Goal: Transaction & Acquisition: Purchase product/service

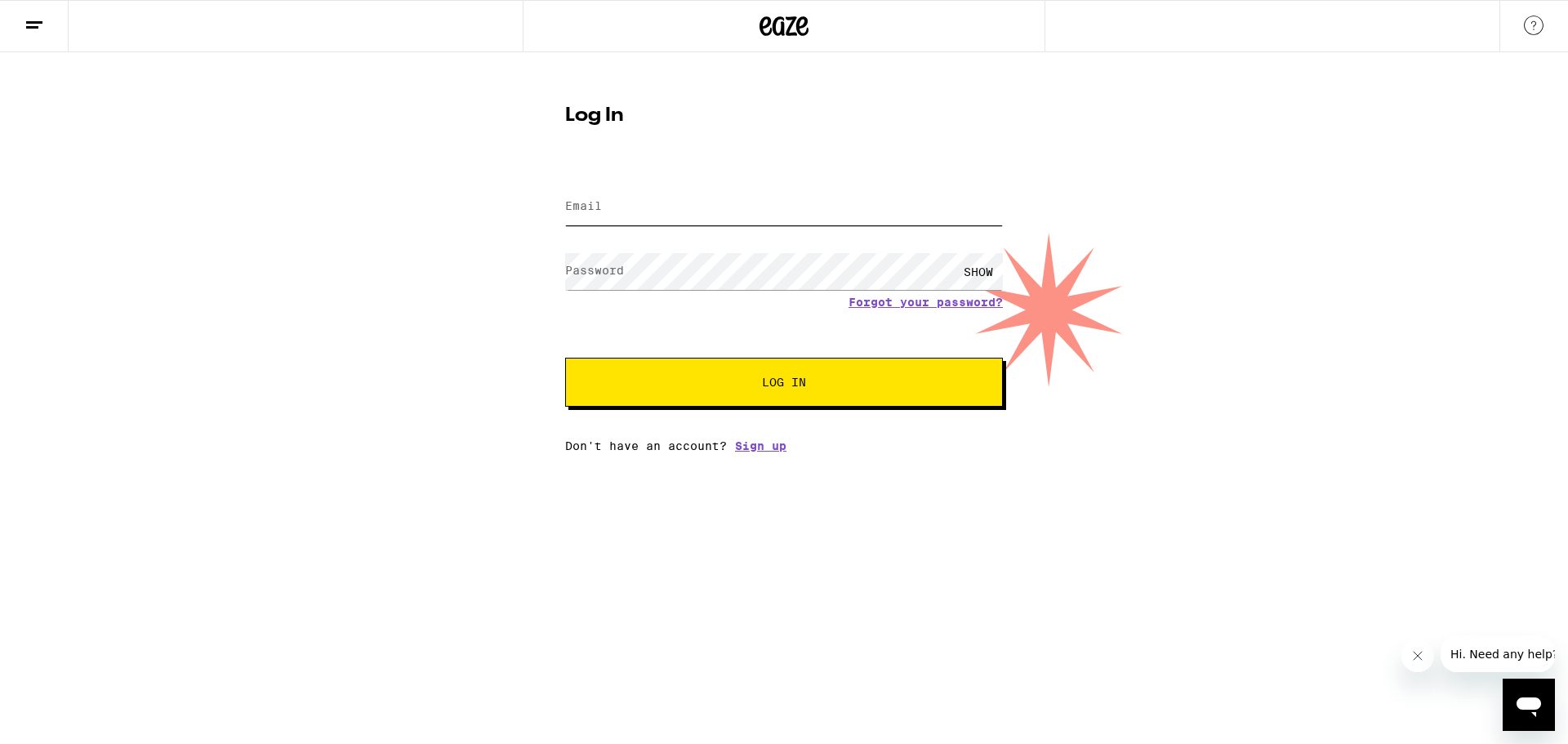
type input "[EMAIL_ADDRESS][DOMAIN_NAME]"
click at [766, 372] on button "Log In" at bounding box center [784, 382] width 438 height 49
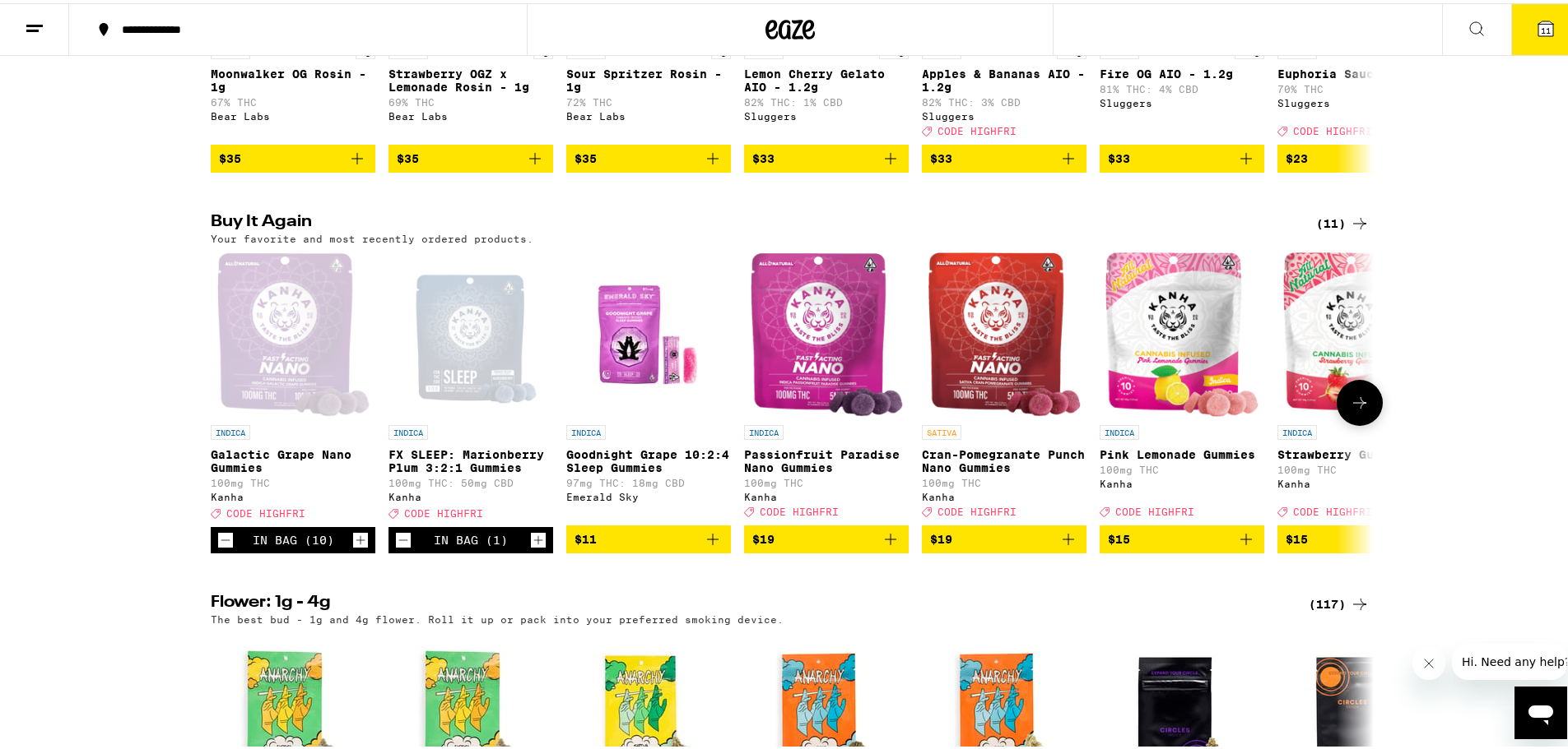
scroll to position [1645, 0]
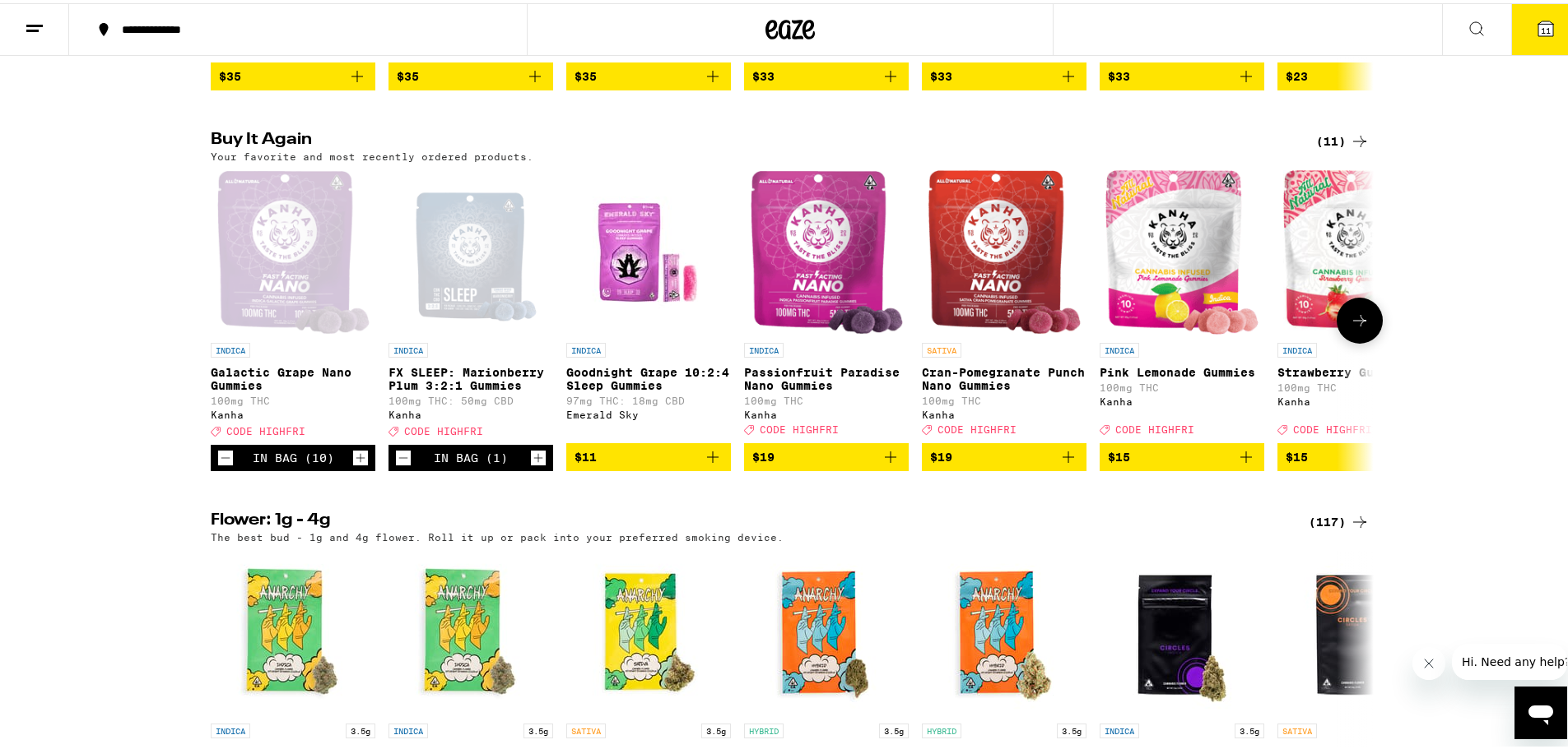
click at [531, 464] on icon "Increment" at bounding box center [538, 455] width 15 height 19
click at [707, 460] on icon "Add to bag" at bounding box center [712, 454] width 12 height 11
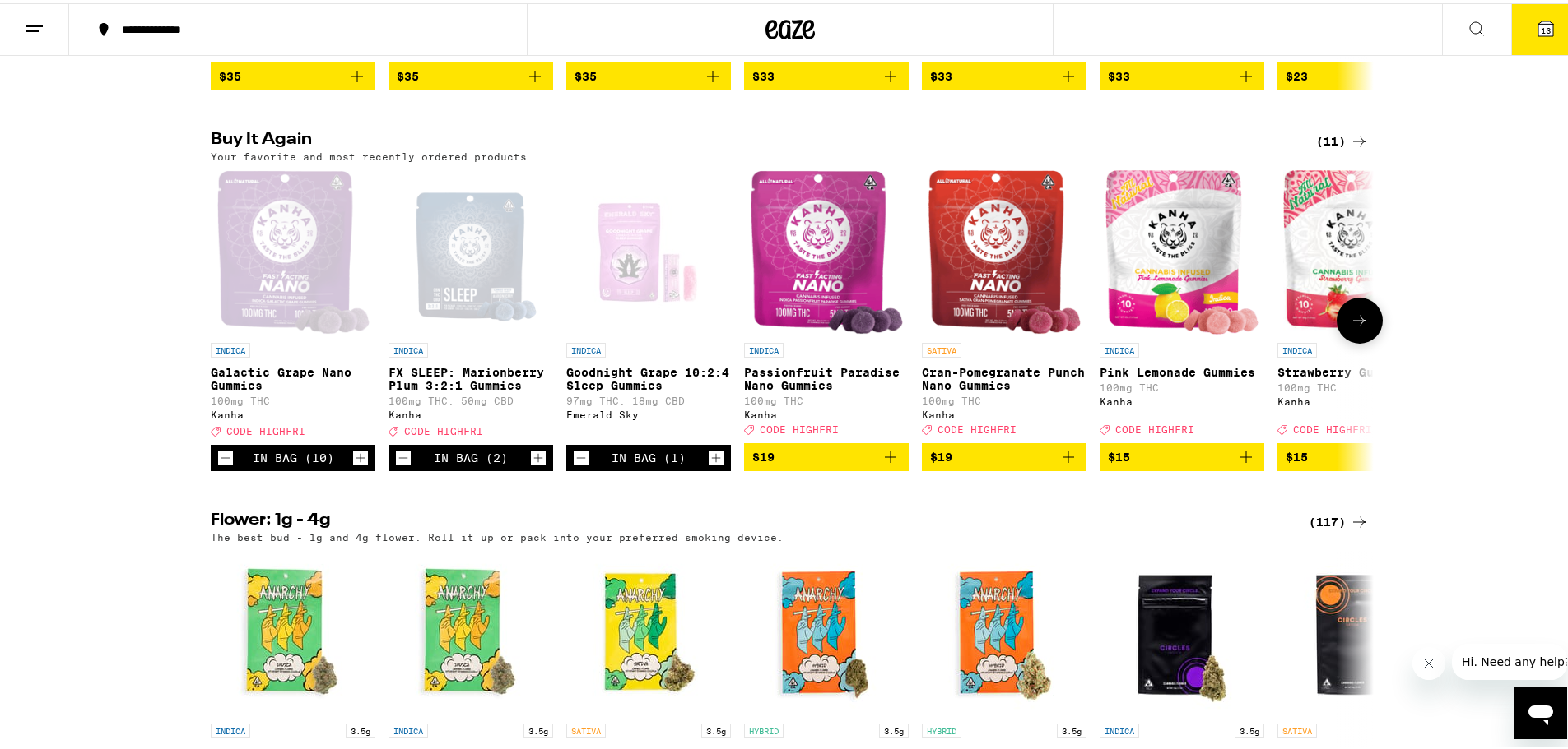
click at [711, 460] on icon "Increment" at bounding box center [716, 455] width 9 height 9
click at [711, 464] on icon "Increment" at bounding box center [716, 455] width 15 height 19
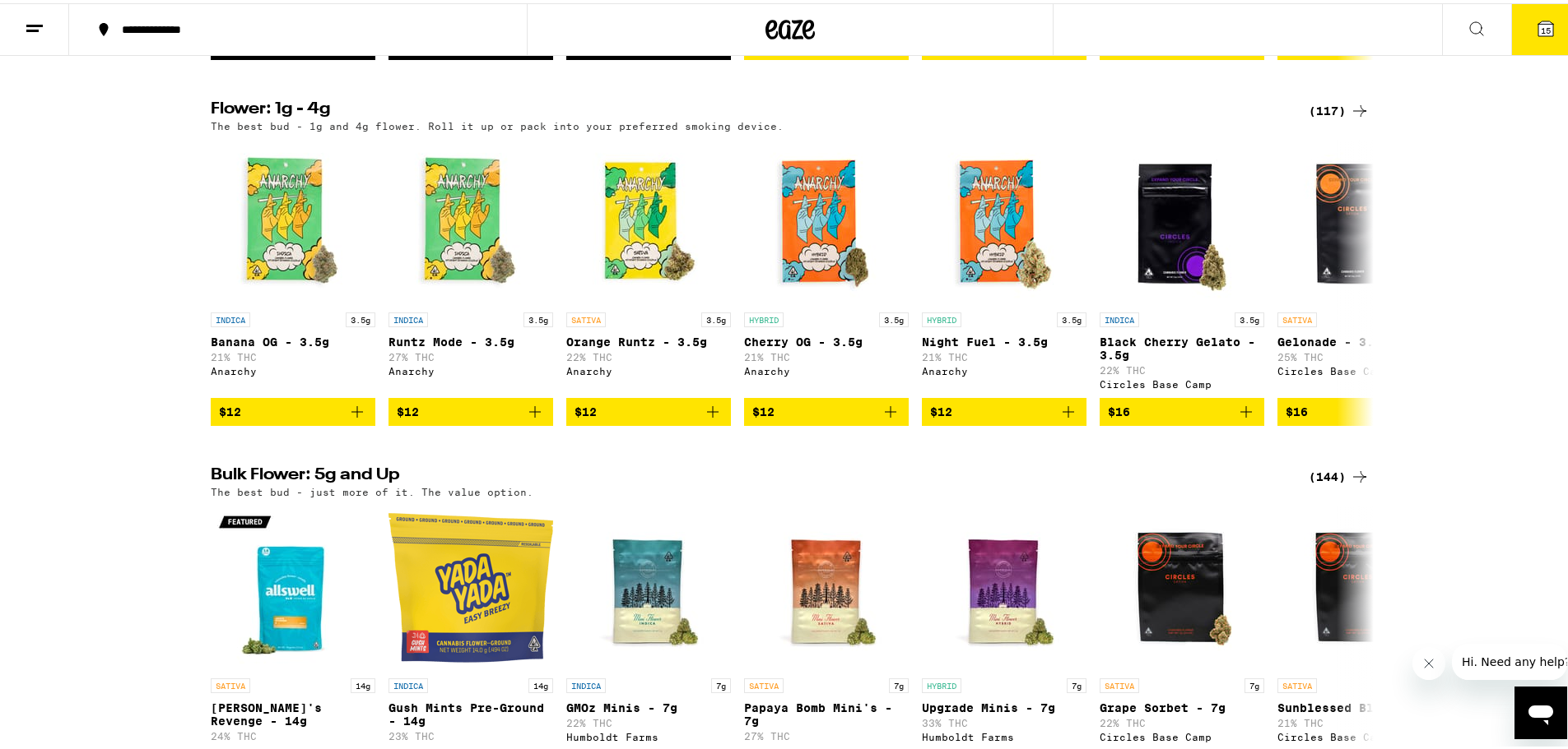
scroll to position [1563, 0]
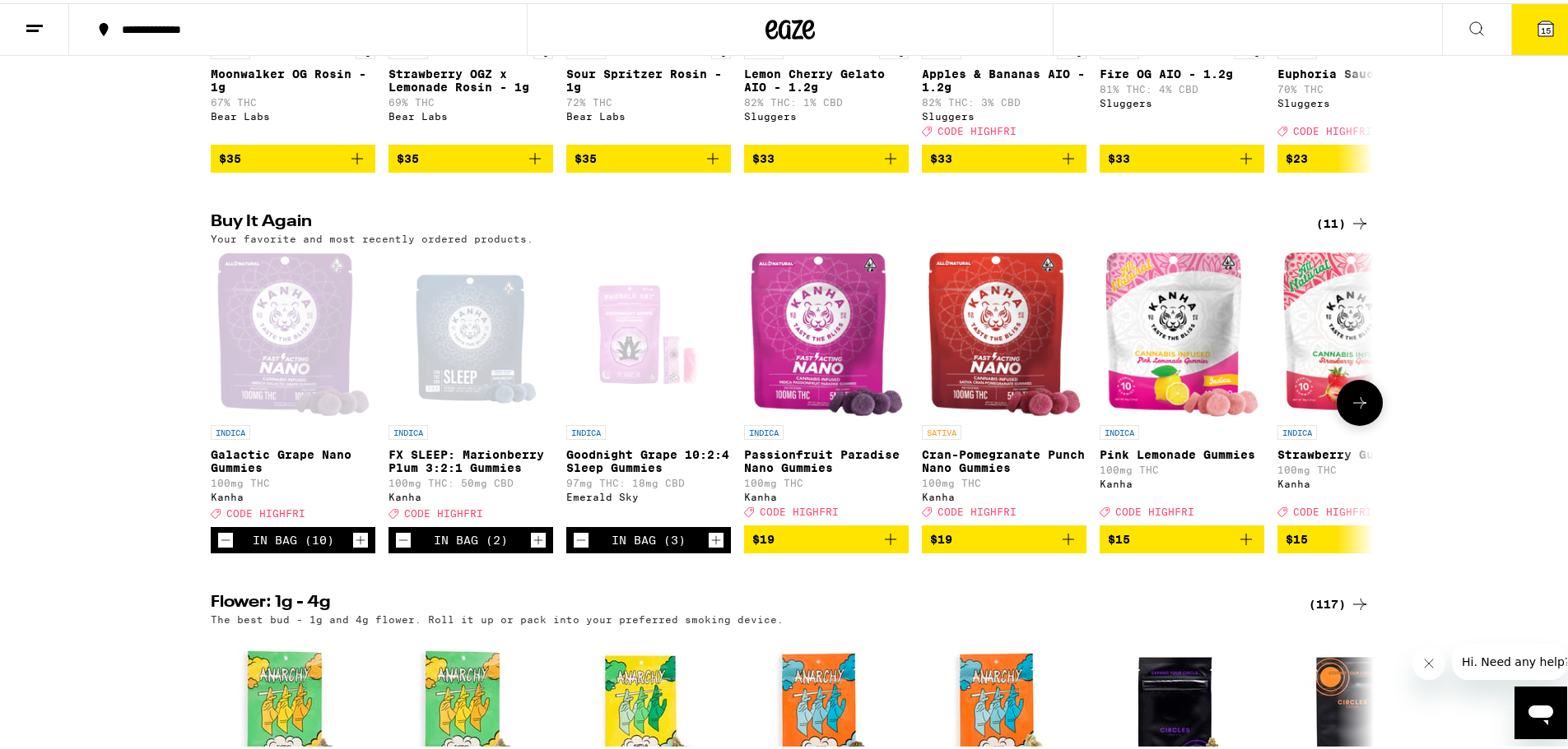
click at [357, 546] on icon "Increment" at bounding box center [360, 537] width 15 height 19
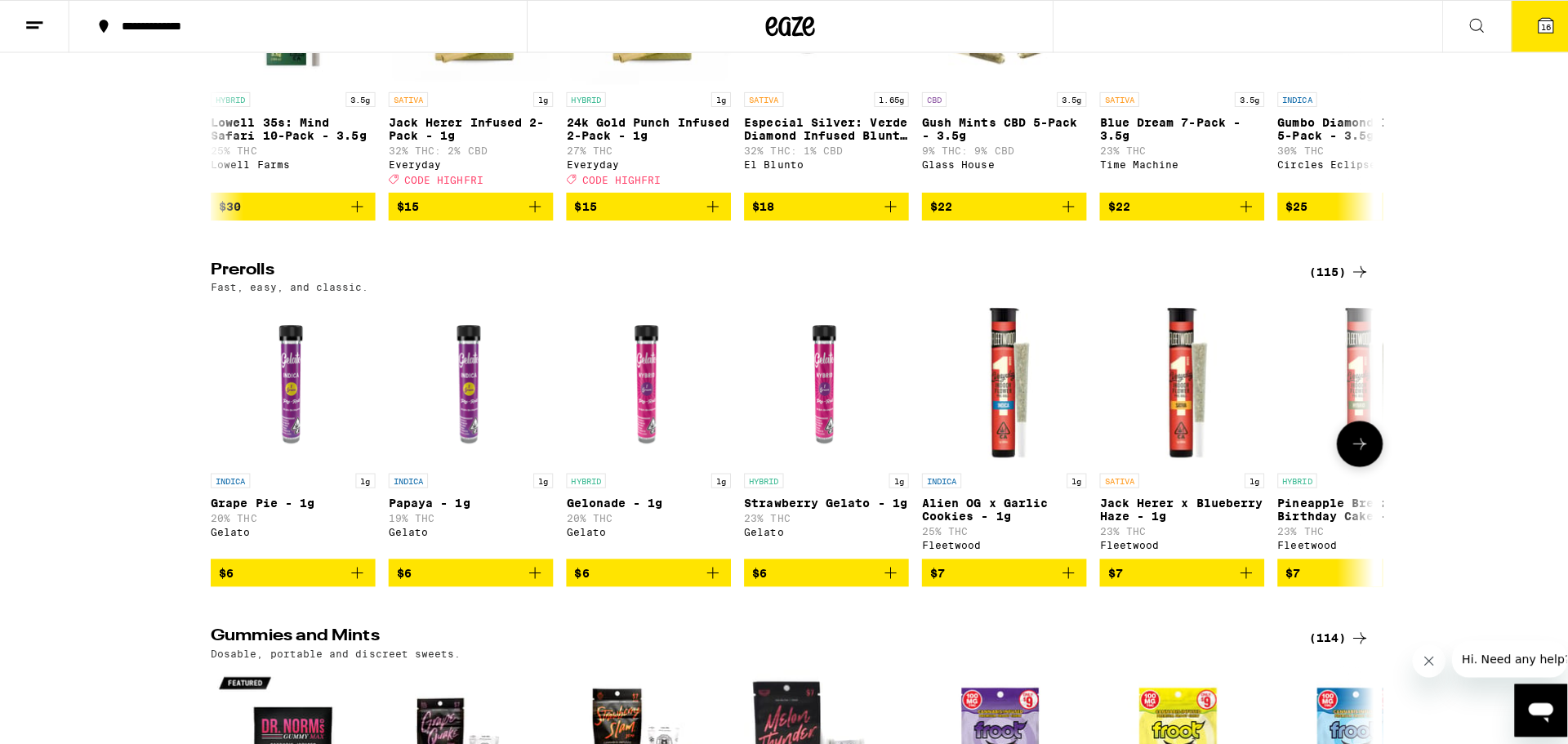
scroll to position [4411, 0]
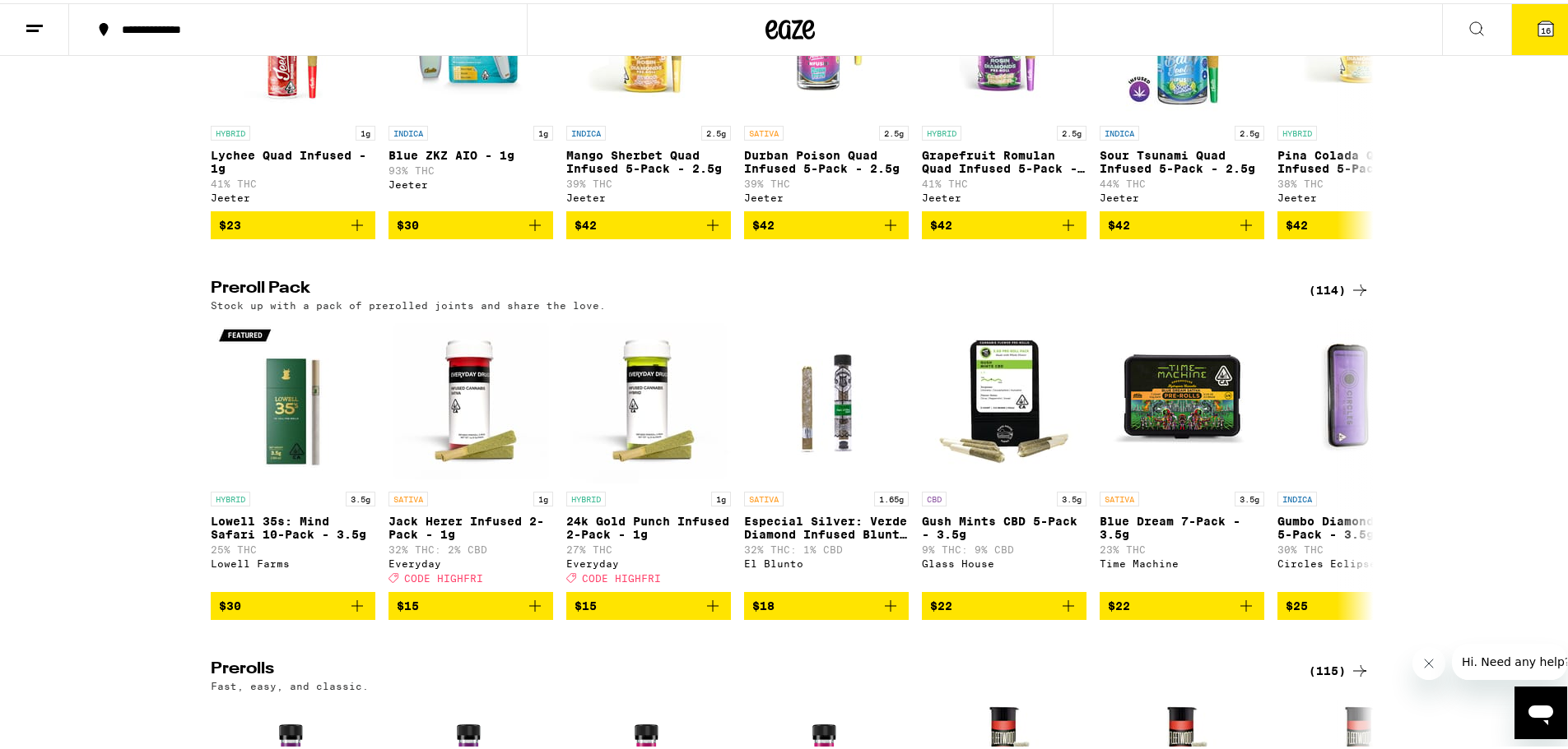
click at [1541, 24] on span "16" at bounding box center [1545, 27] width 10 height 10
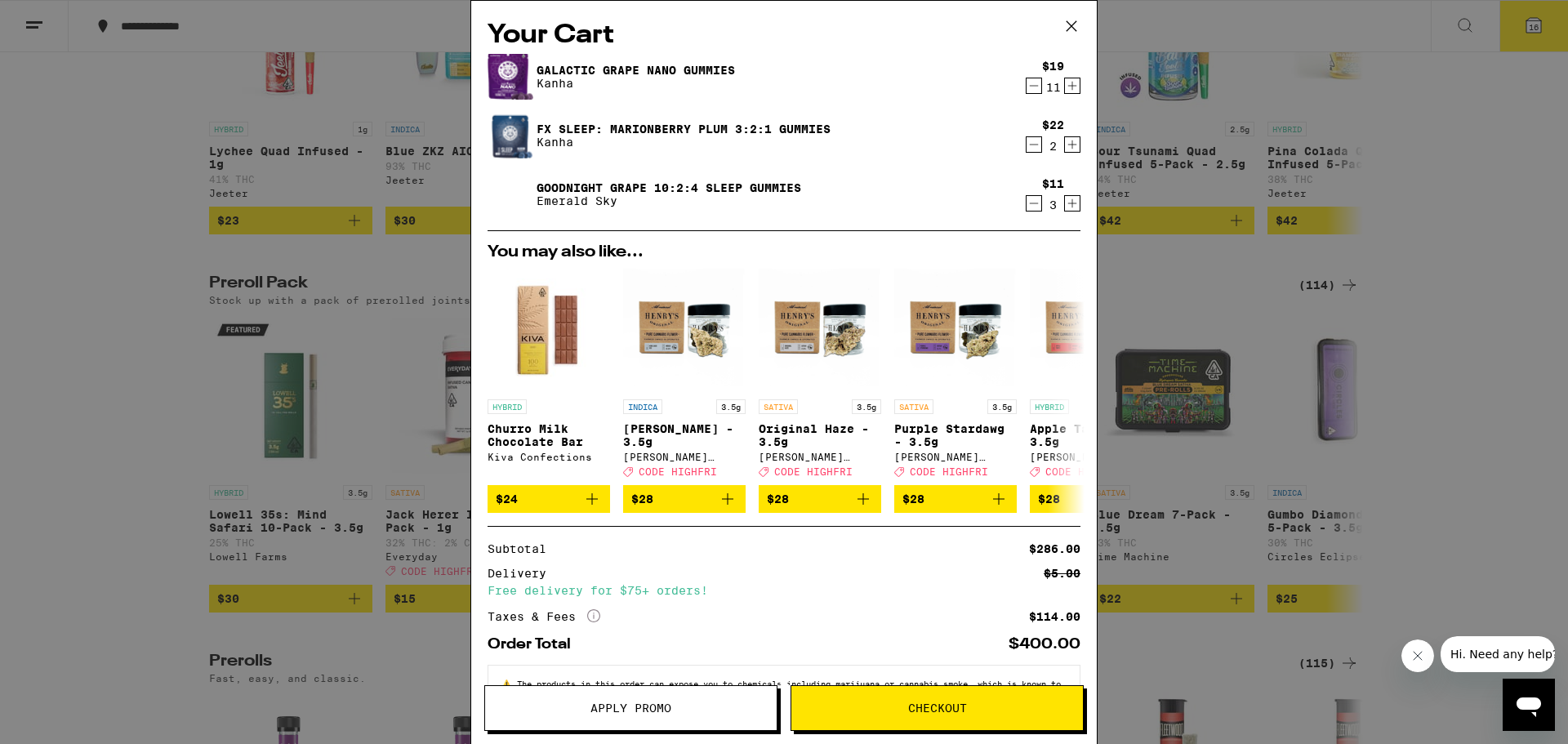
click at [1026, 199] on icon "Decrement" at bounding box center [1033, 203] width 15 height 19
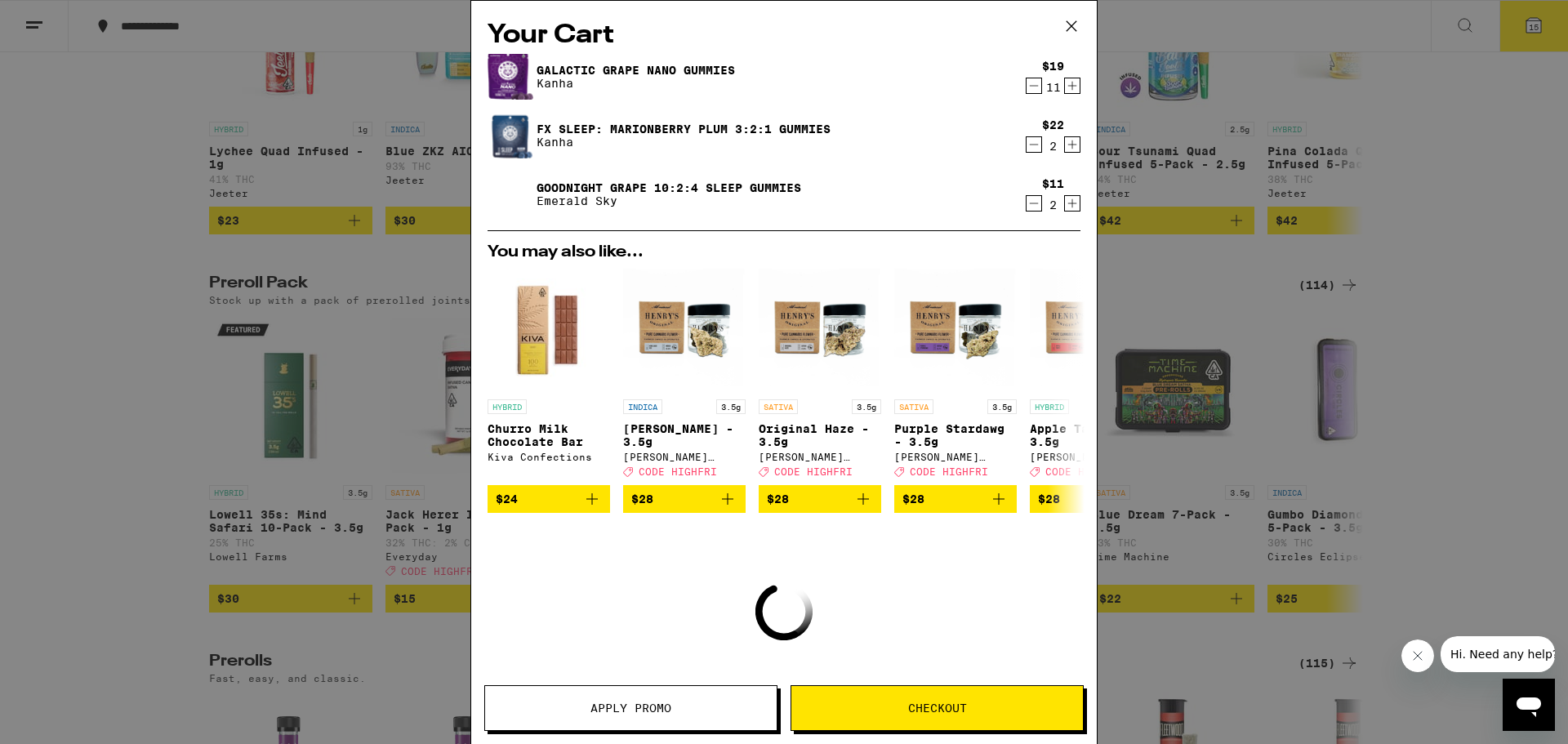
click at [1026, 199] on icon "Decrement" at bounding box center [1033, 203] width 15 height 19
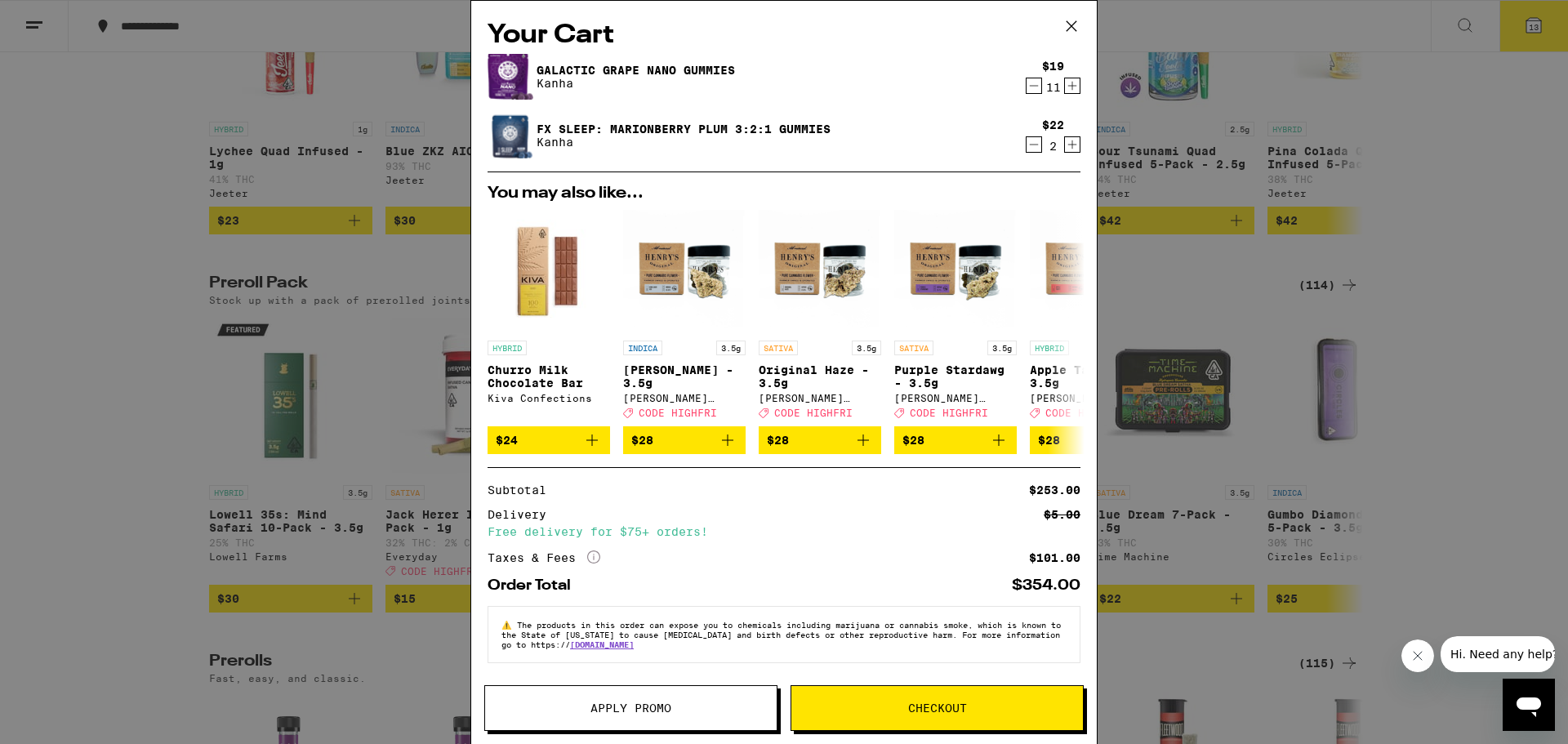
click at [1026, 141] on icon "Decrement" at bounding box center [1033, 144] width 15 height 19
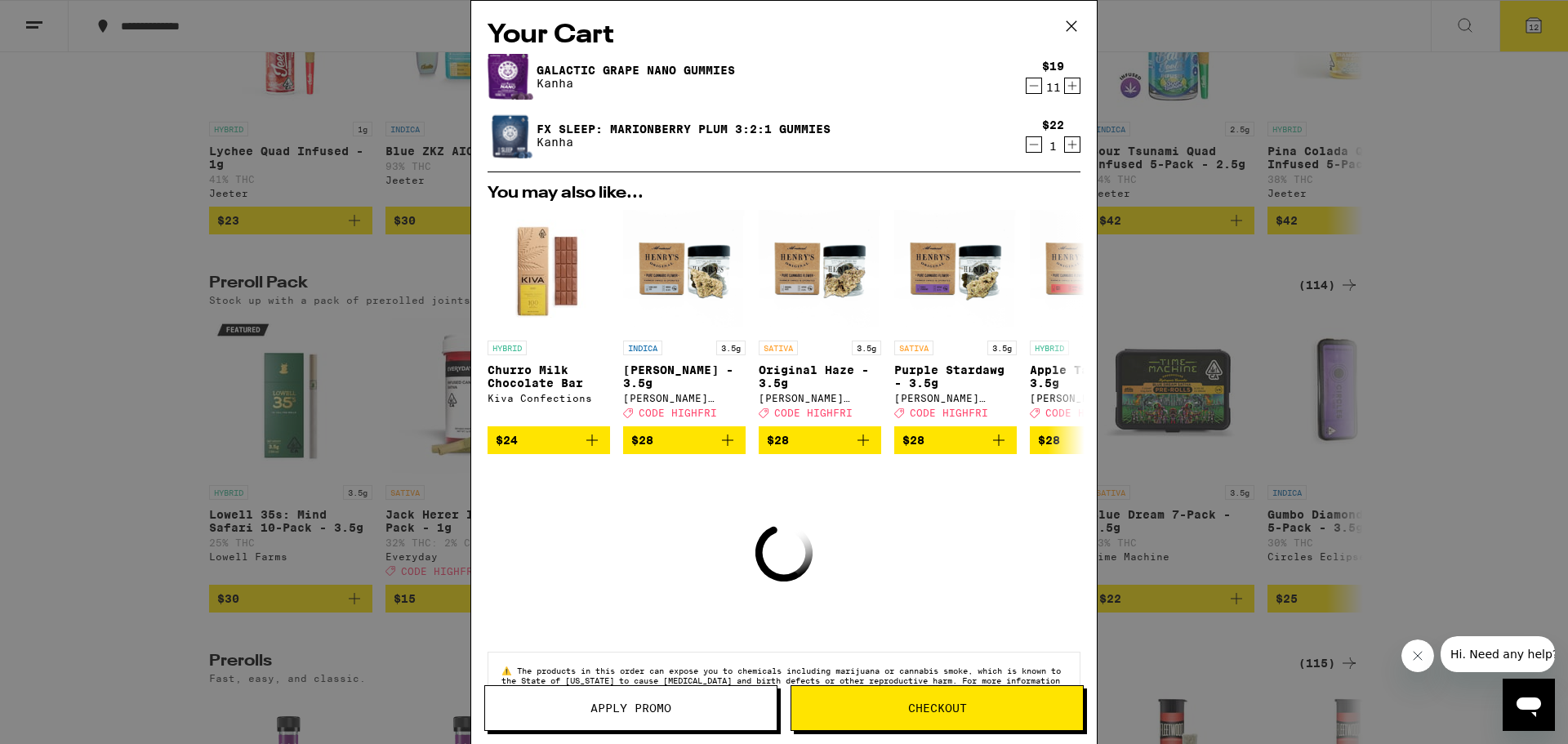
click at [1026, 141] on icon "Decrement" at bounding box center [1033, 144] width 15 height 19
